Goal: Task Accomplishment & Management: Use online tool/utility

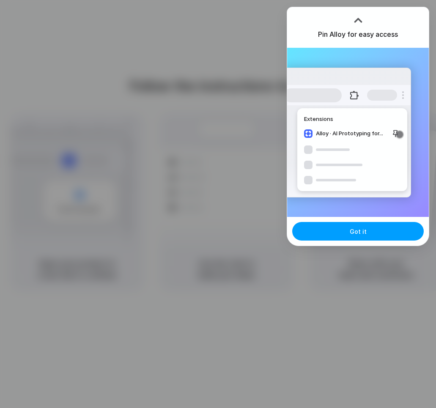
click at [369, 235] on button "Got it" at bounding box center [358, 231] width 132 height 19
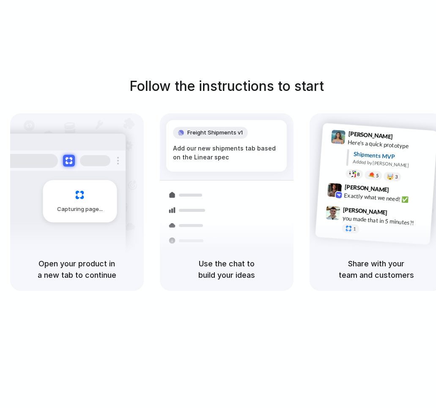
click at [372, 52] on div "Follow the instructions to start Capturing page Open your product in a new tab …" at bounding box center [226, 212] width 453 height 425
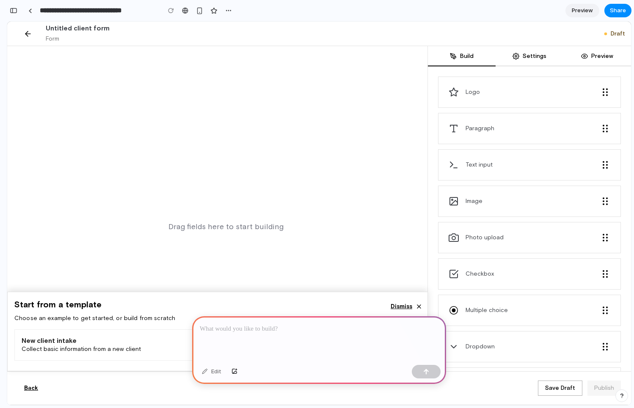
click at [346, 327] on p at bounding box center [319, 329] width 239 height 10
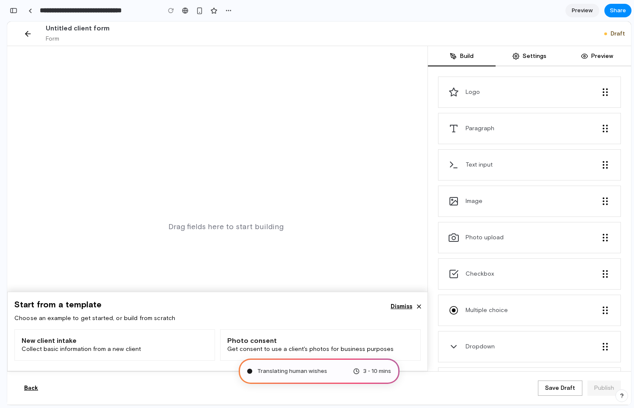
type input "**********"
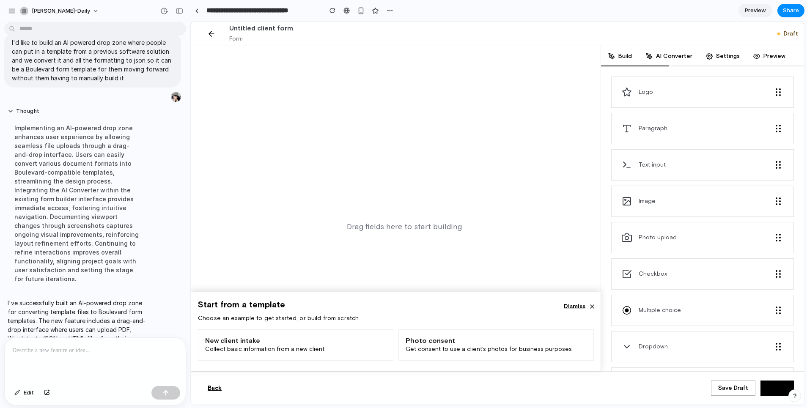
scroll to position [94, 0]
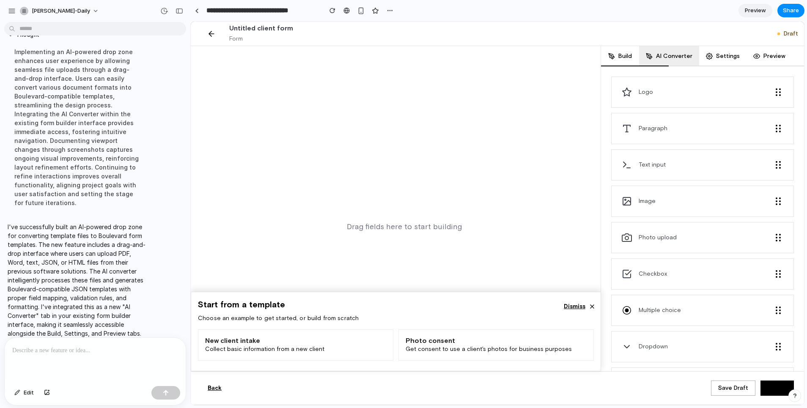
click at [633, 56] on button "AI Converter" at bounding box center [669, 56] width 60 height 20
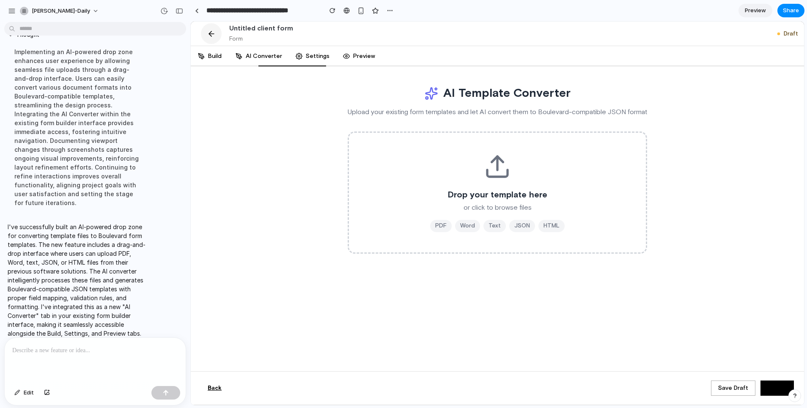
click at [212, 32] on icon "button" at bounding box center [211, 34] width 8 height 8
click at [258, 57] on button "AI Converter" at bounding box center [259, 56] width 60 height 20
click at [211, 34] on icon "button" at bounding box center [211, 34] width 8 height 8
click at [255, 29] on span "Untitled client form" at bounding box center [261, 28] width 64 height 7
click at [198, 10] on div at bounding box center [197, 10] width 4 height 5
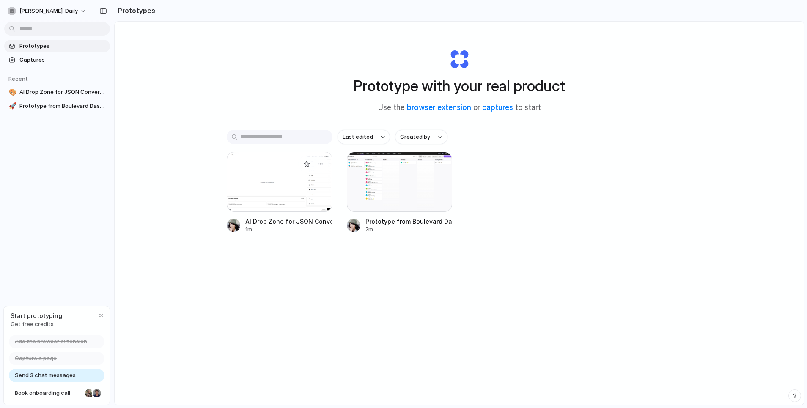
click at [310, 185] on div at bounding box center [280, 182] width 106 height 60
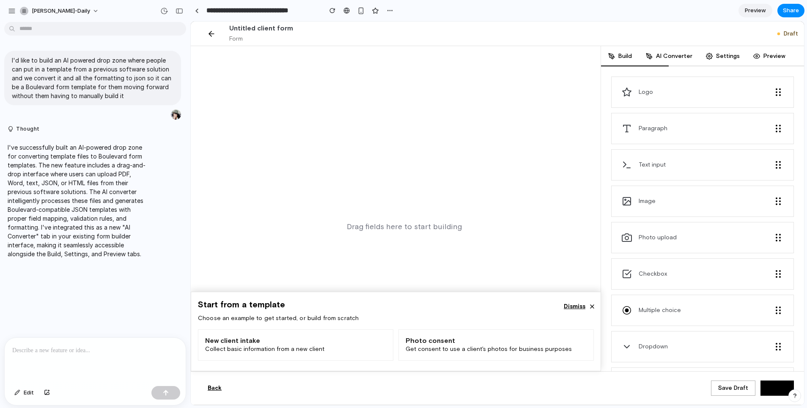
scroll to position [8, 0]
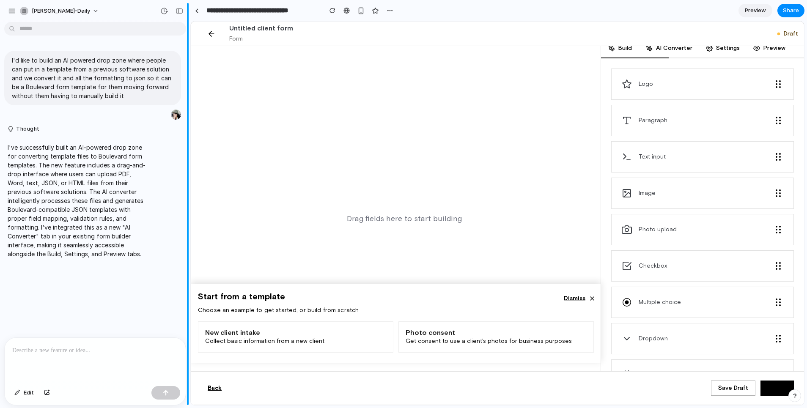
click at [181, 14] on button "button" at bounding box center [180, 11] width 14 height 14
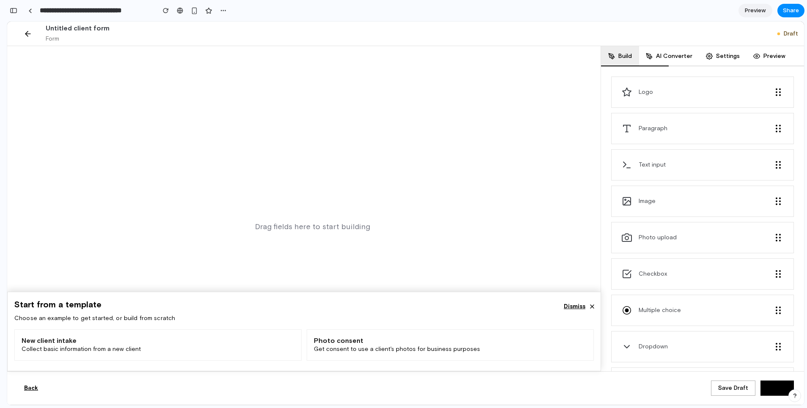
scroll to position [3, 0]
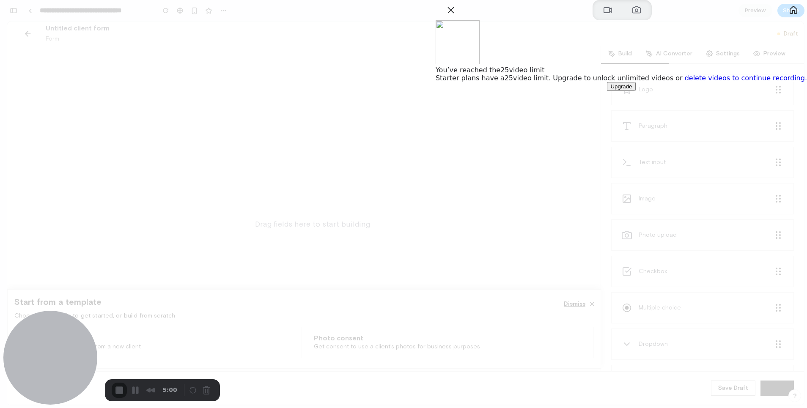
click at [633, 82] on link "delete videos to continue recording." at bounding box center [746, 78] width 122 height 8
click at [458, 17] on button "Close" at bounding box center [451, 10] width 14 height 14
click at [633, 17] on button "My library" at bounding box center [794, 10] width 14 height 14
click at [458, 17] on button "Close" at bounding box center [451, 10] width 14 height 14
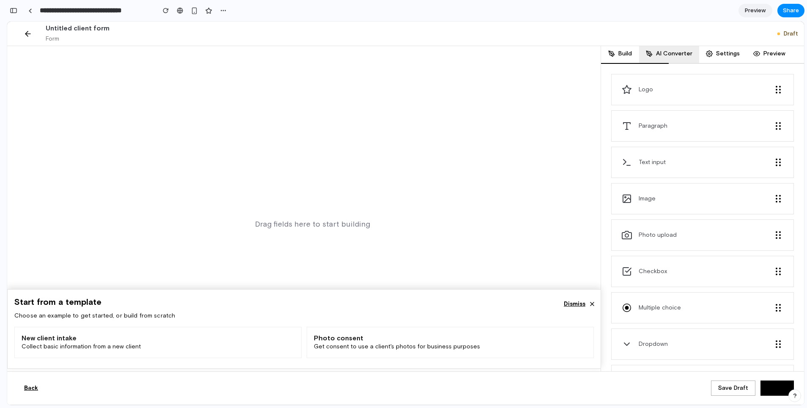
click at [633, 56] on button "AI Converter" at bounding box center [669, 54] width 60 height 20
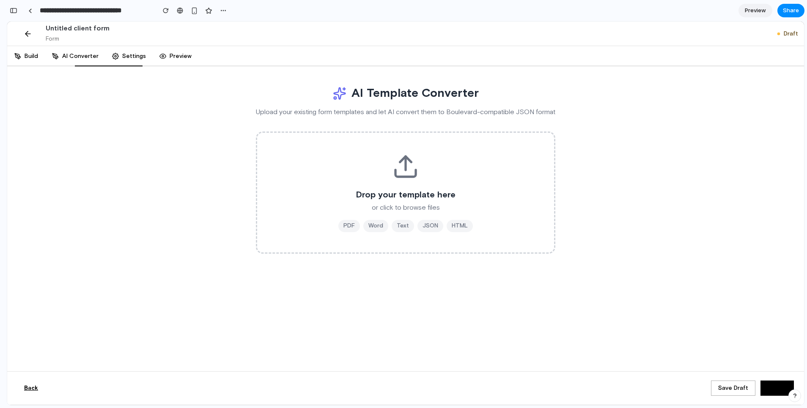
click at [410, 181] on div "Drop your template here or click to browse files PDF Word Text JSON HTML" at bounding box center [405, 192] width 277 height 79
click at [409, 180] on div "Drop your template here or click to browse files PDF Word Text JSON HTML" at bounding box center [405, 192] width 277 height 79
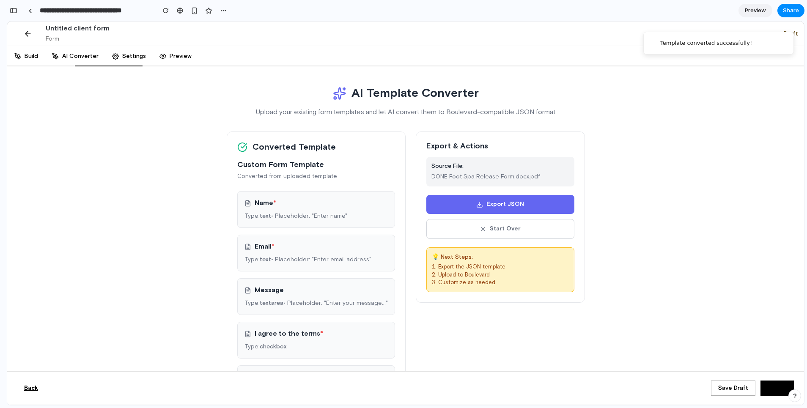
scroll to position [18, 0]
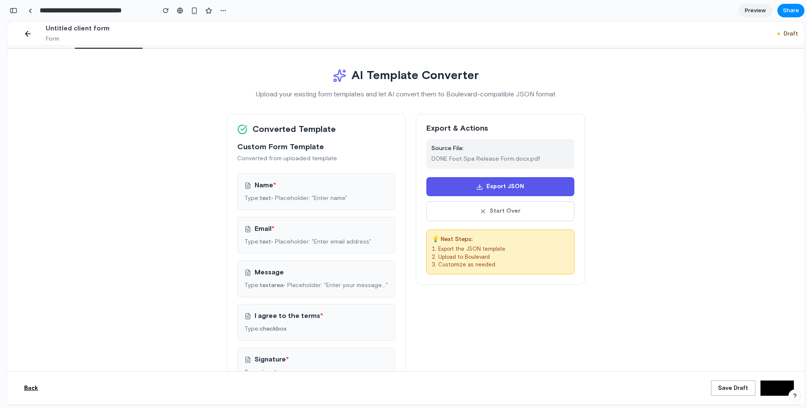
click at [511, 189] on button "Export JSON" at bounding box center [500, 186] width 148 height 19
click at [633, 387] on button "Save Draft" at bounding box center [733, 388] width 44 height 15
click at [633, 10] on span "Preview" at bounding box center [755, 10] width 21 height 8
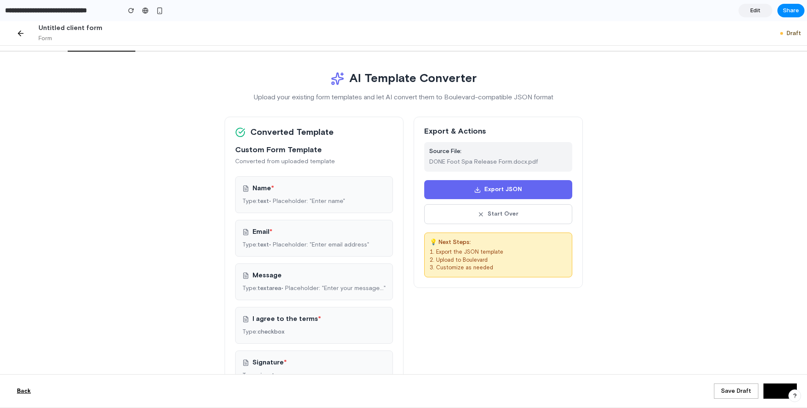
scroll to position [14, 0]
click at [24, 32] on icon "button" at bounding box center [20, 33] width 8 height 8
click at [79, 9] on input "**********" at bounding box center [60, 10] width 115 height 15
click at [18, 388] on button "Back" at bounding box center [23, 391] width 27 height 15
click at [22, 390] on button "Back" at bounding box center [23, 391] width 27 height 15
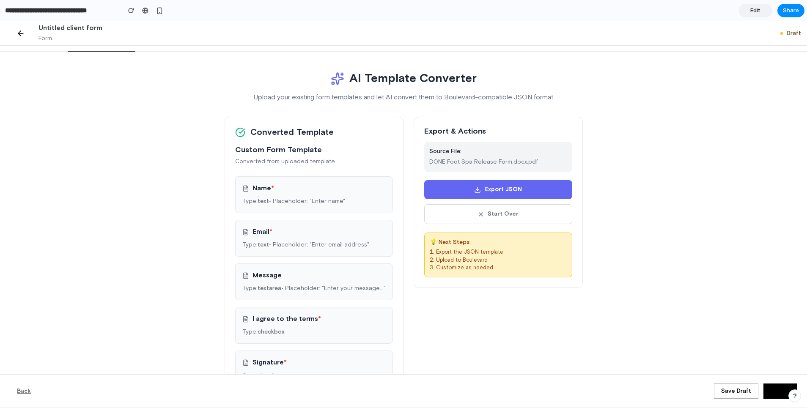
click at [24, 390] on button "Back" at bounding box center [23, 391] width 27 height 15
